Goal: Contribute content: Add original content to the website for others to see

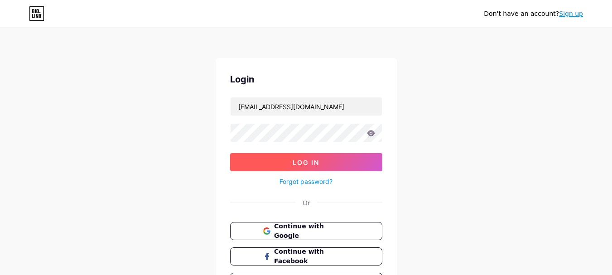
click at [274, 170] on button "Log In" at bounding box center [306, 162] width 152 height 18
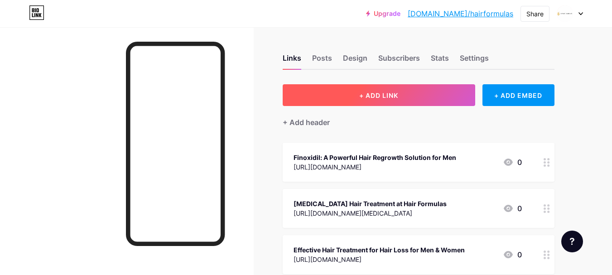
click at [368, 103] on button "+ ADD LINK" at bounding box center [379, 95] width 192 height 22
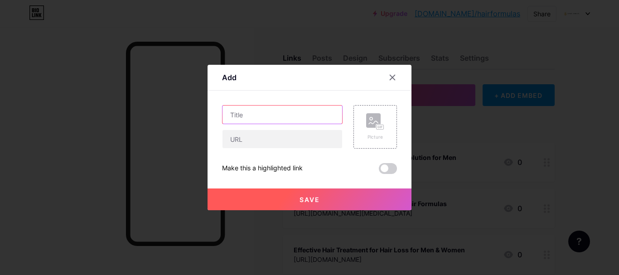
click at [250, 123] on input "text" at bounding box center [282, 115] width 120 height 18
paste input "[URL][DOMAIN_NAME]"
type input "[URL][DOMAIN_NAME]"
click at [274, 148] on div at bounding box center [282, 139] width 120 height 19
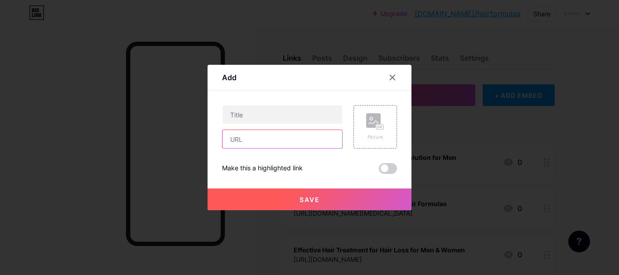
click at [270, 142] on input "text" at bounding box center [282, 139] width 120 height 18
paste input "[URL][DOMAIN_NAME]"
click at [270, 142] on input "[URL][DOMAIN_NAME]" at bounding box center [282, 139] width 120 height 18
type input "[URL][DOMAIN_NAME]"
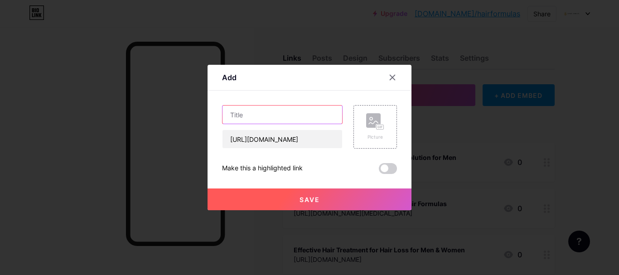
scroll to position [0, 0]
click at [246, 115] on input "text" at bounding box center [282, 115] width 120 height 18
paste input "Hair Formulas Launches Innovative Hair Treatment for Hair Loss to Support Healt…"
type input "Hair Formulas Launches Innovative Hair Treatment for Hair Loss to Support Healt…"
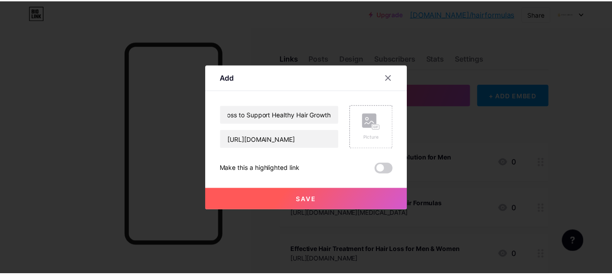
scroll to position [0, 0]
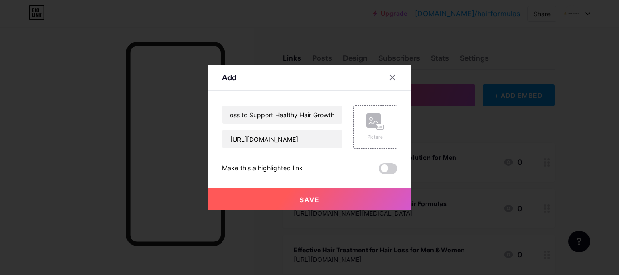
click at [392, 169] on span at bounding box center [388, 168] width 18 height 11
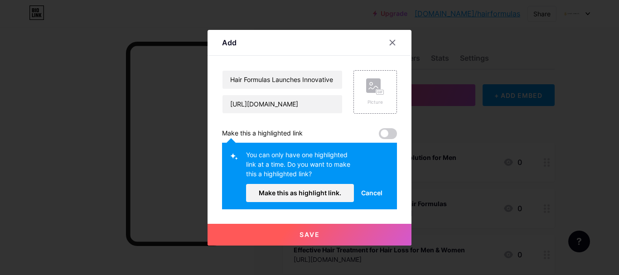
click at [370, 194] on span "Cancel" at bounding box center [371, 193] width 21 height 10
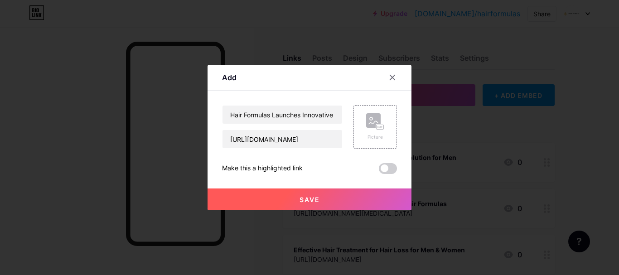
click at [385, 171] on span at bounding box center [388, 168] width 18 height 11
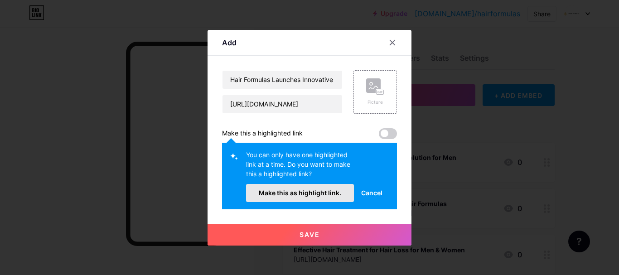
click at [290, 202] on button "Make this as highlight link." at bounding box center [300, 193] width 108 height 18
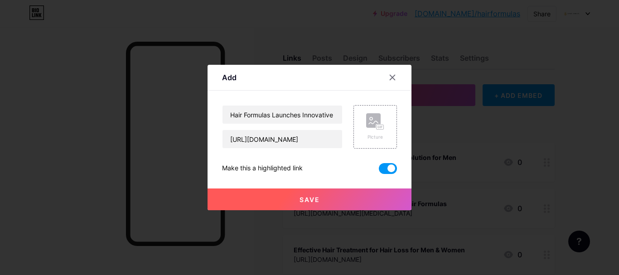
click at [315, 205] on button "Save" at bounding box center [309, 199] width 204 height 22
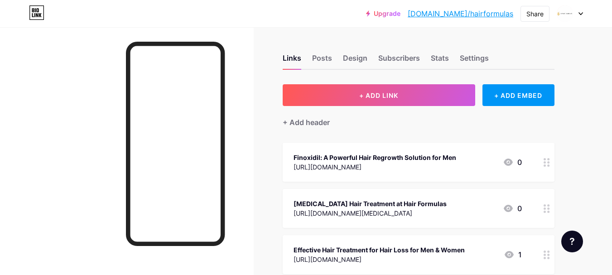
click at [505, 17] on link "[DOMAIN_NAME]/hairformulas" at bounding box center [461, 13] width 106 height 11
click at [526, 16] on div "Share" at bounding box center [534, 14] width 17 height 10
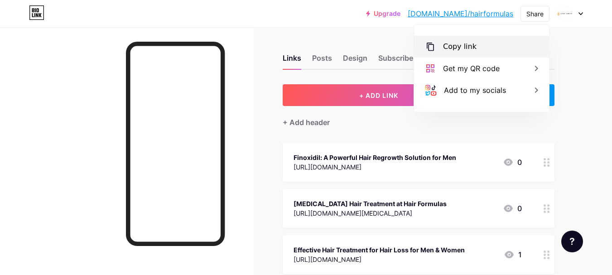
click at [484, 43] on div "Copy link" at bounding box center [481, 47] width 135 height 22
